Goal: Transaction & Acquisition: Purchase product/service

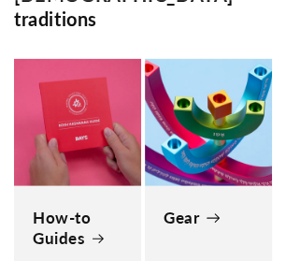
click at [221, 208] on link "Gear" at bounding box center [209, 218] width 90 height 21
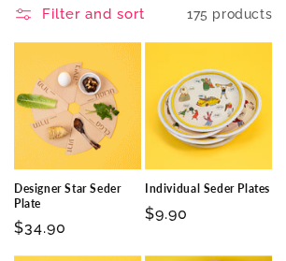
scroll to position [233, 0]
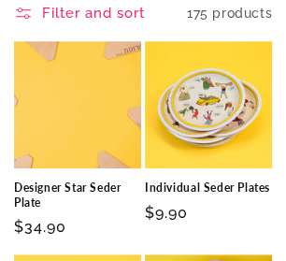
click at [220, 180] on link "Individual Seder Plates" at bounding box center [208, 187] width 127 height 15
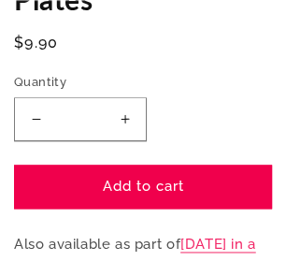
scroll to position [566, 0]
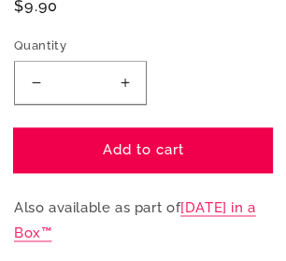
click at [214, 133] on button "Add to cart" at bounding box center [143, 150] width 258 height 44
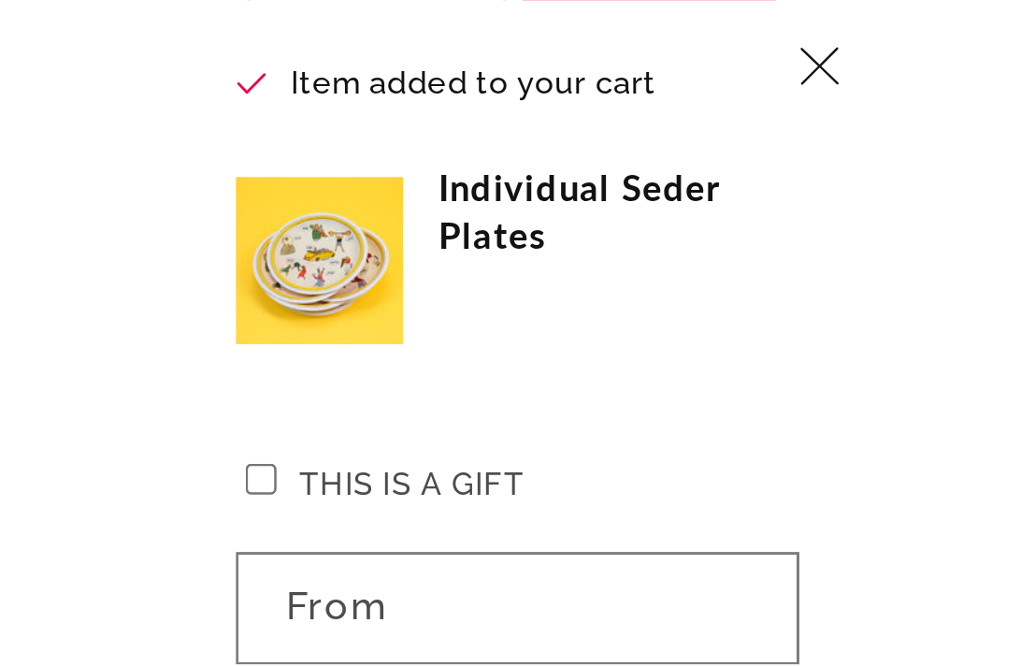
scroll to position [1831, 0]
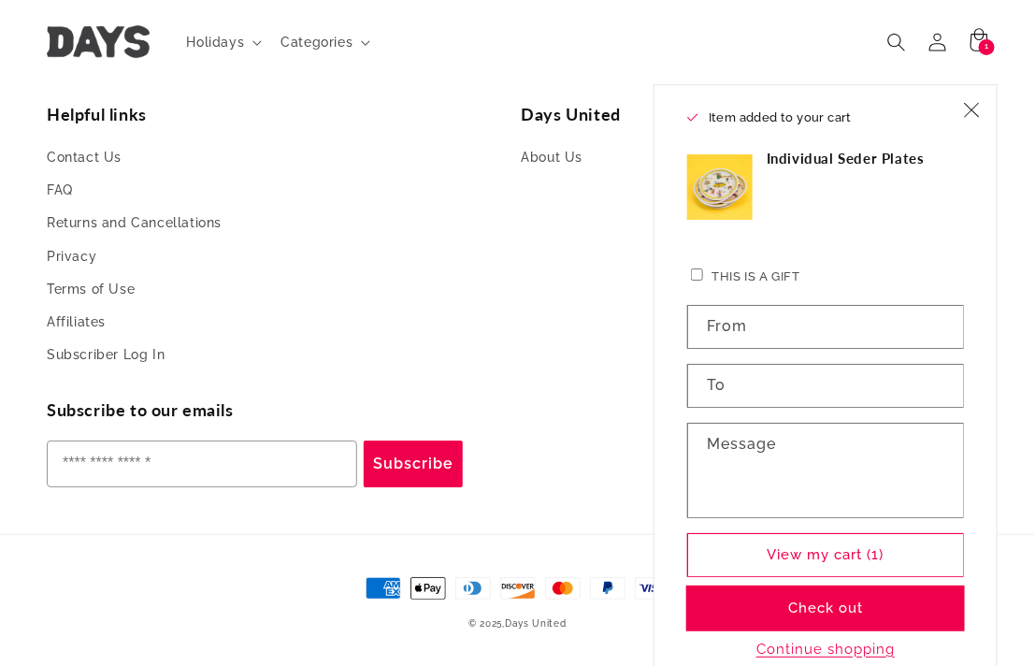
click at [285, 260] on button "Check out" at bounding box center [825, 608] width 277 height 44
